Goal: Navigation & Orientation: Find specific page/section

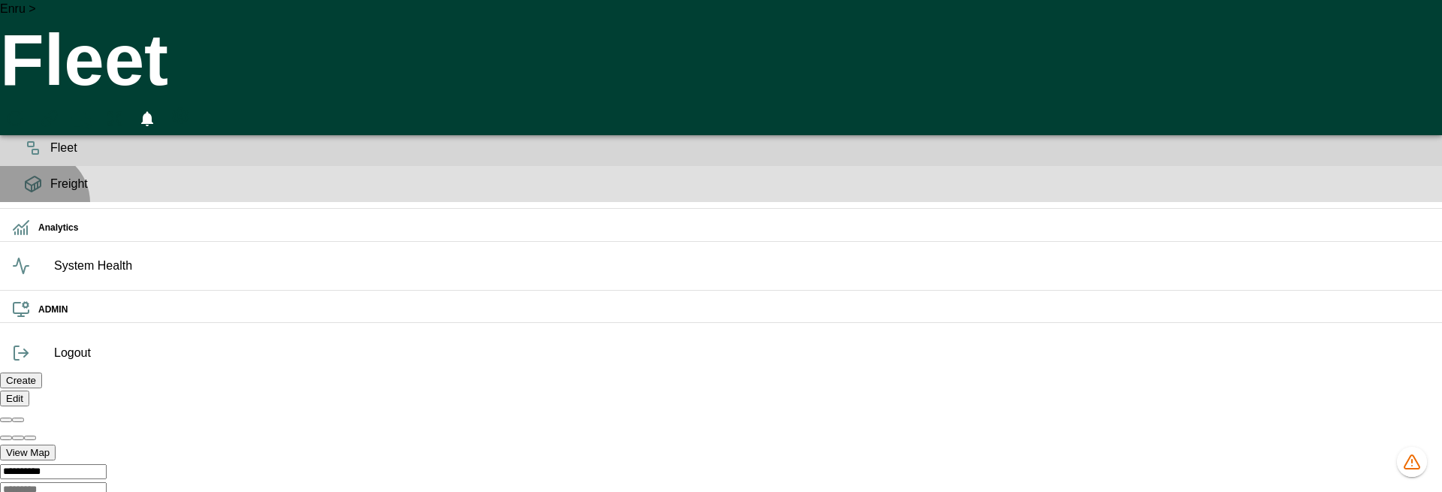
click at [50, 193] on span "Freight" at bounding box center [740, 184] width 1380 height 18
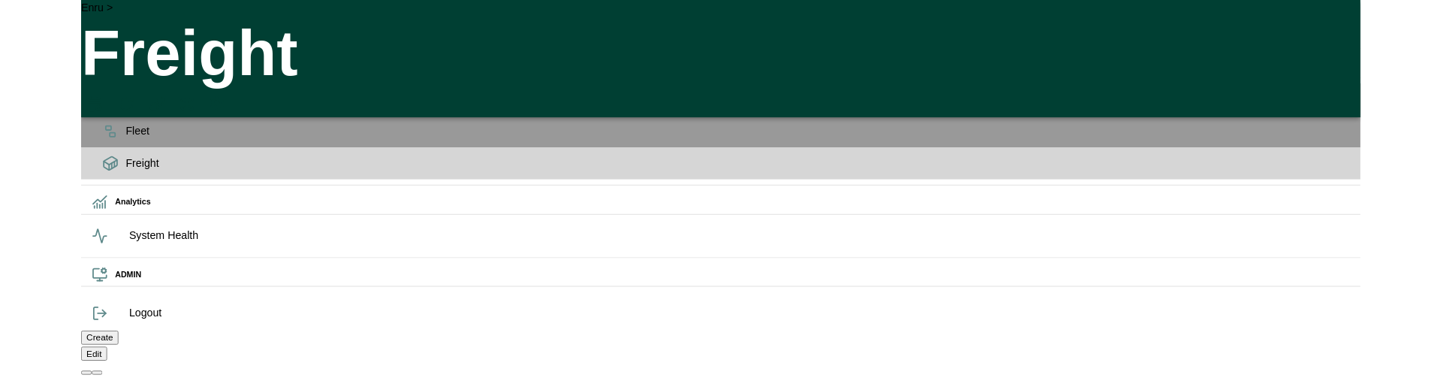
scroll to position [0, 109474]
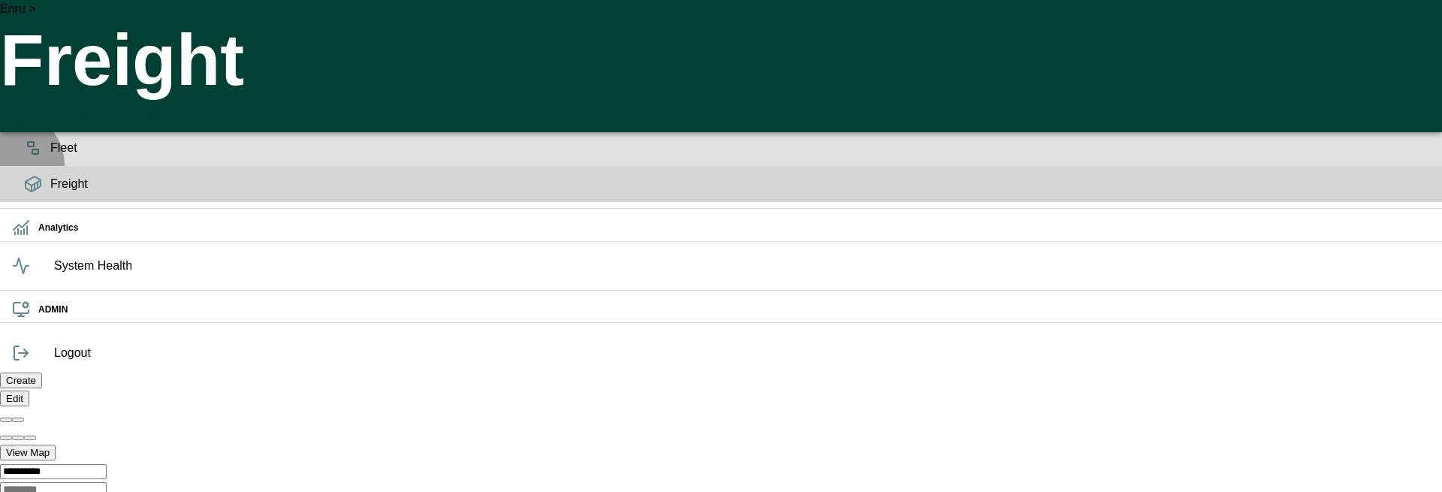
click at [6, 166] on div "Fleet" at bounding box center [721, 148] width 1442 height 36
